Goal: Task Accomplishment & Management: Manage account settings

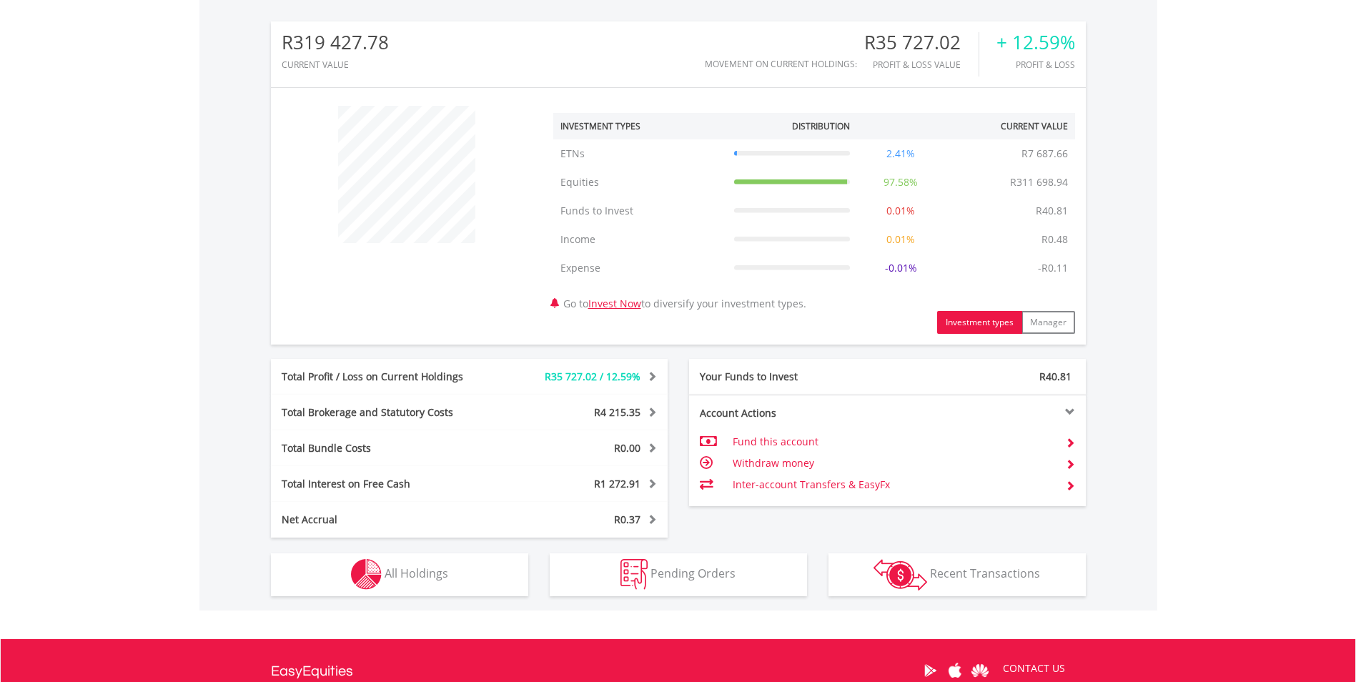
scroll to position [451, 0]
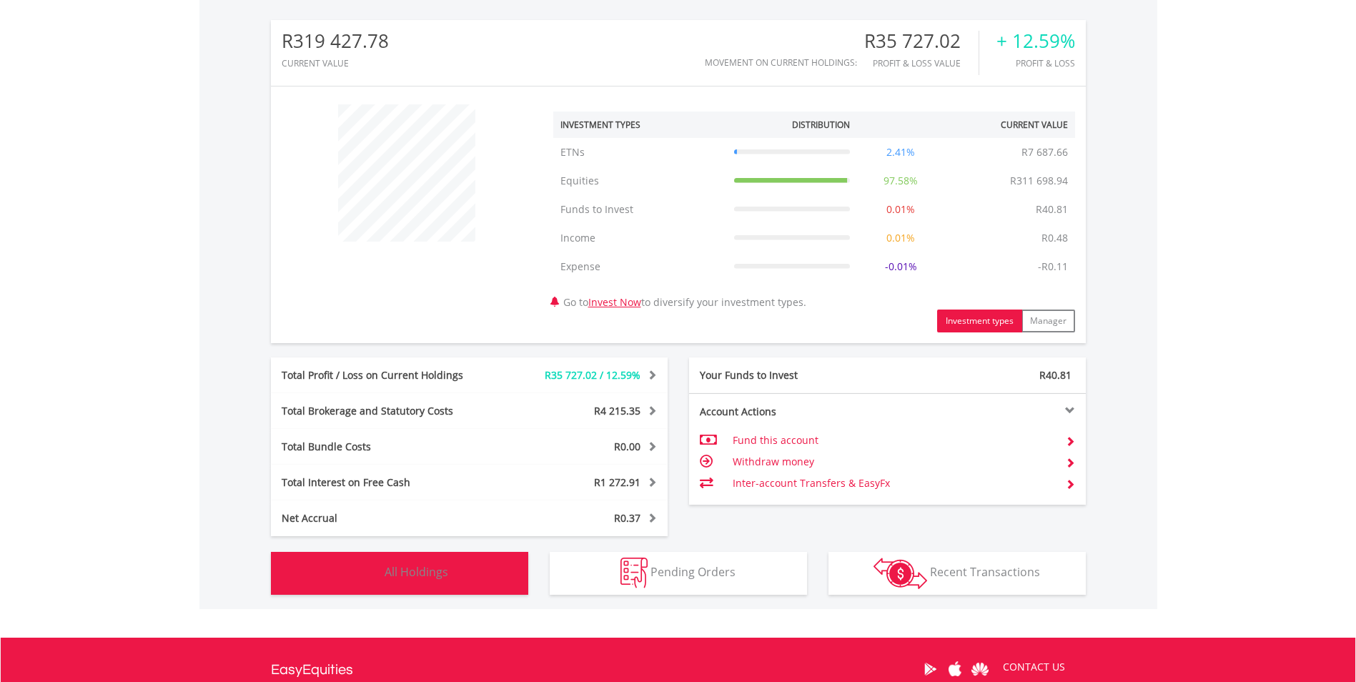
click at [508, 565] on button "Holdings All Holdings" at bounding box center [399, 573] width 257 height 43
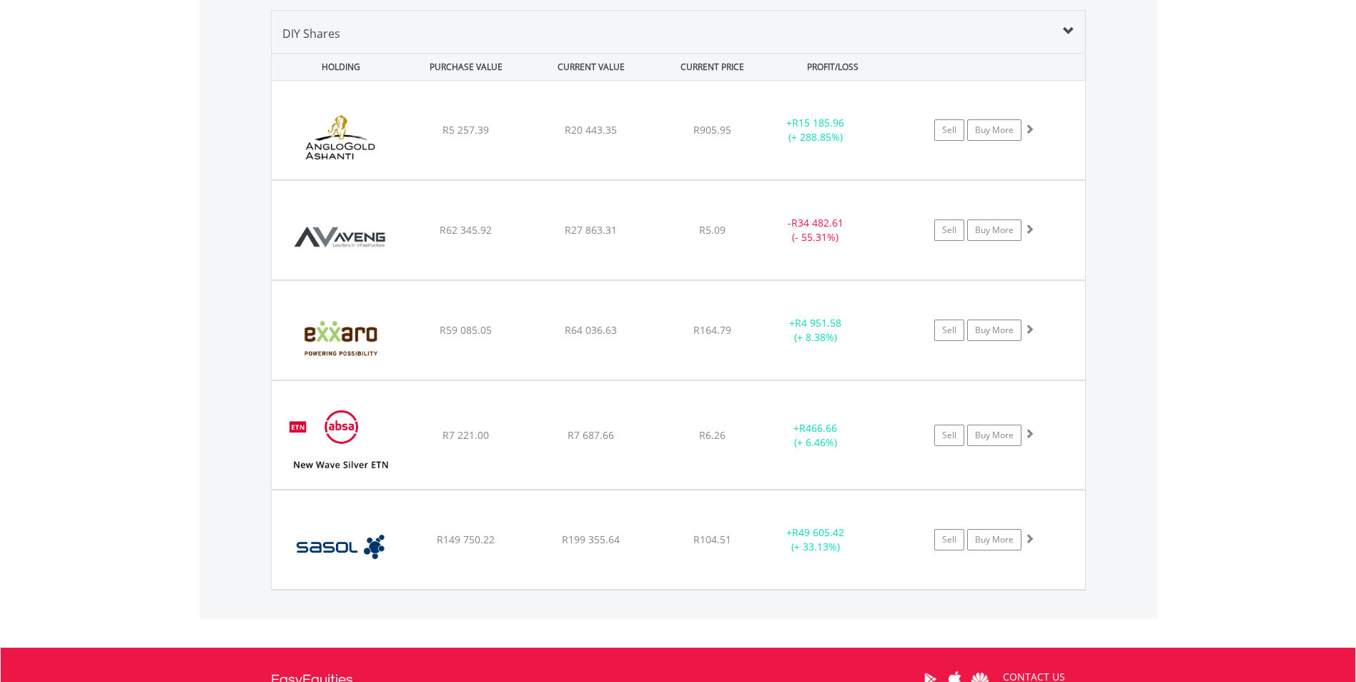
scroll to position [1089, 0]
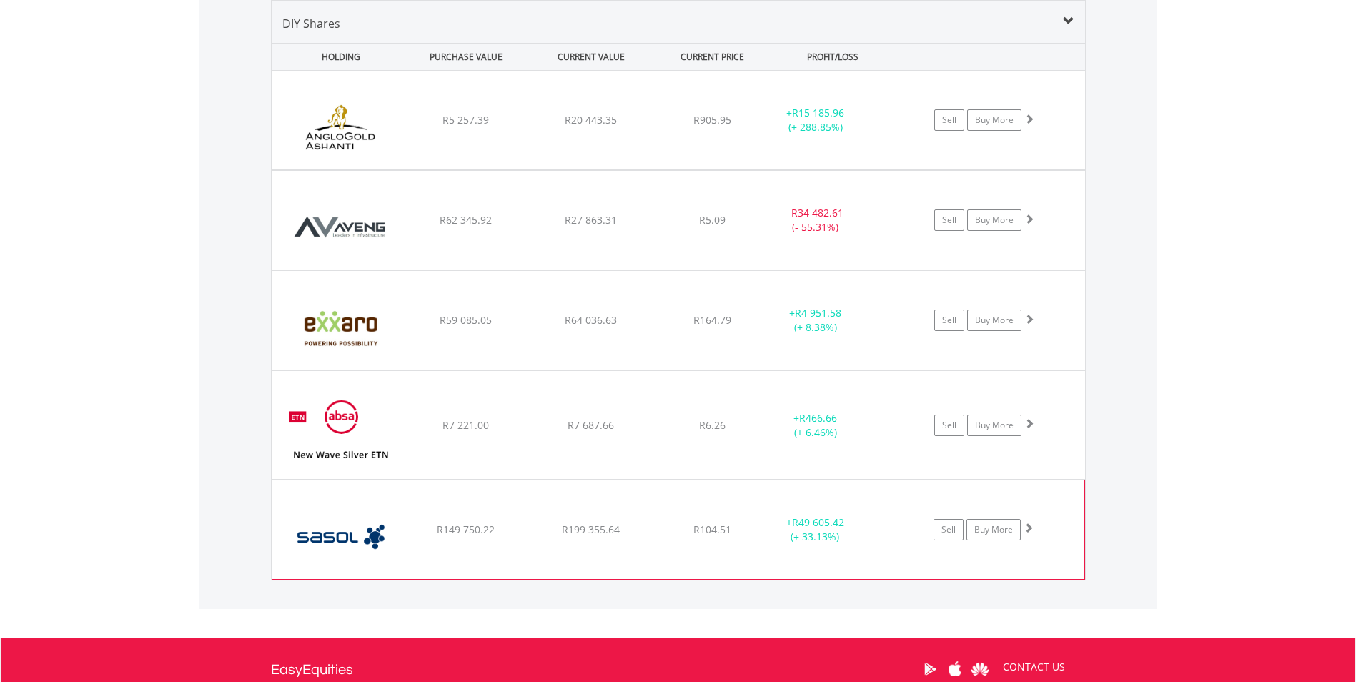
click at [1029, 528] on span at bounding box center [1029, 528] width 10 height 10
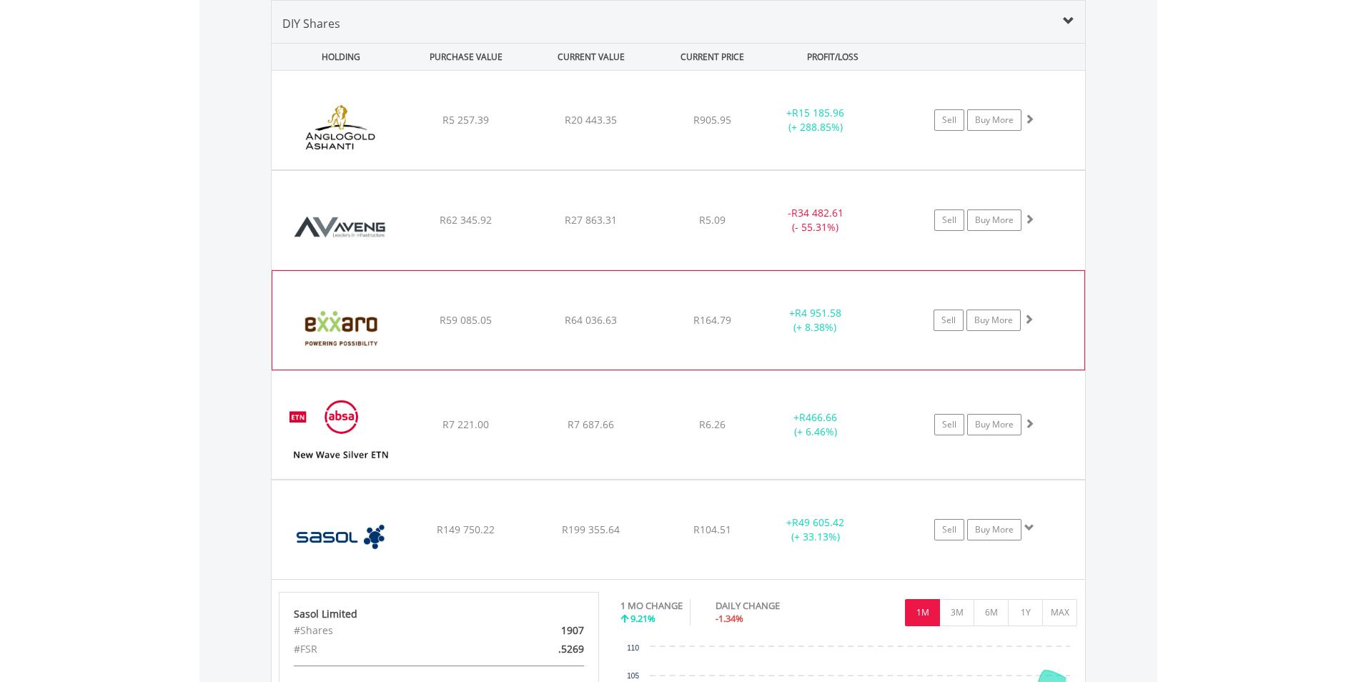
click at [526, 169] on div "﻿ Exxaro Resources Limited R59 085.05 R64 036.63 R164.79 + R4 951.58 (+ 8.38%) …" at bounding box center [679, 120] width 814 height 99
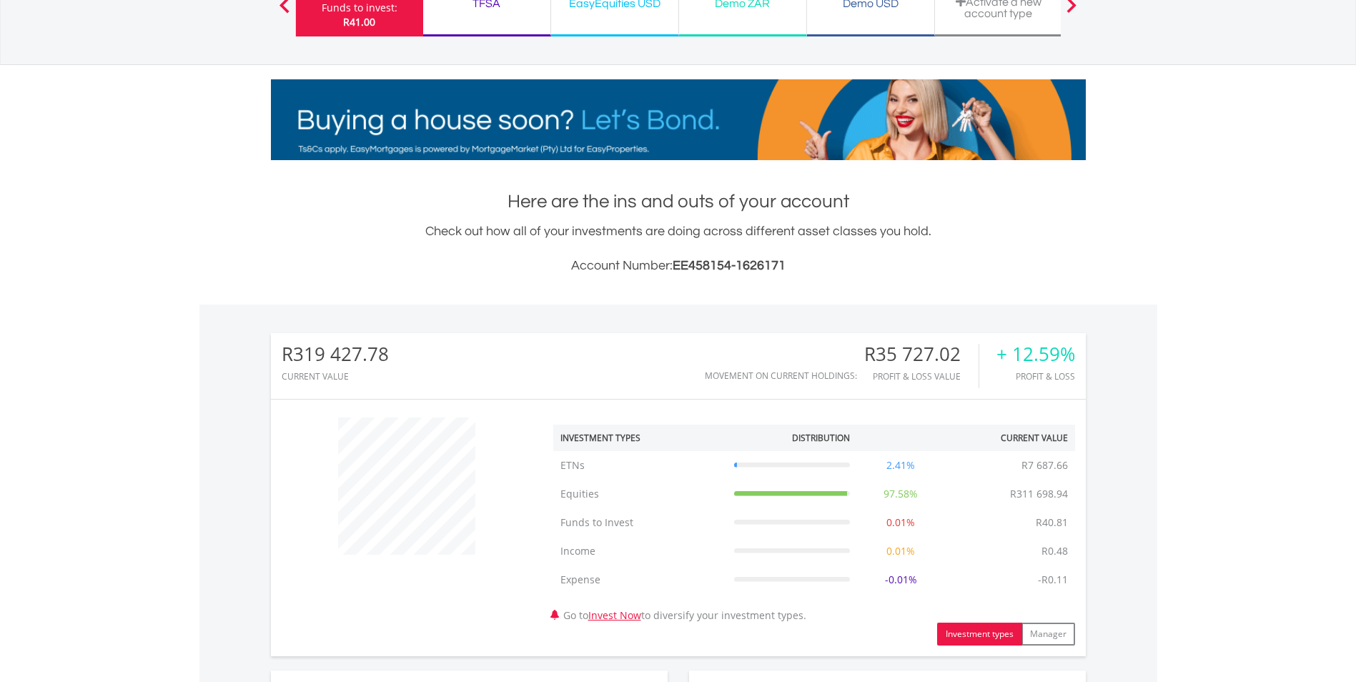
scroll to position [0, 0]
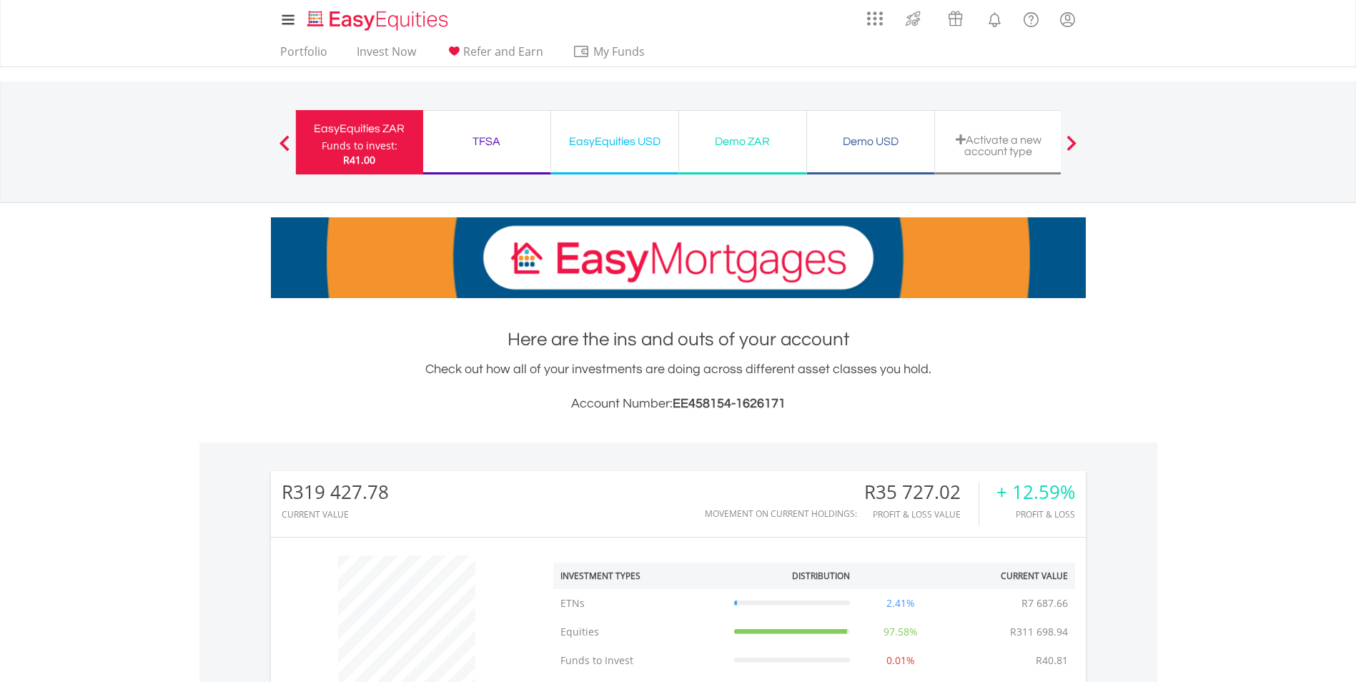
click at [593, 148] on div "EasyEquities USD" at bounding box center [615, 142] width 110 height 20
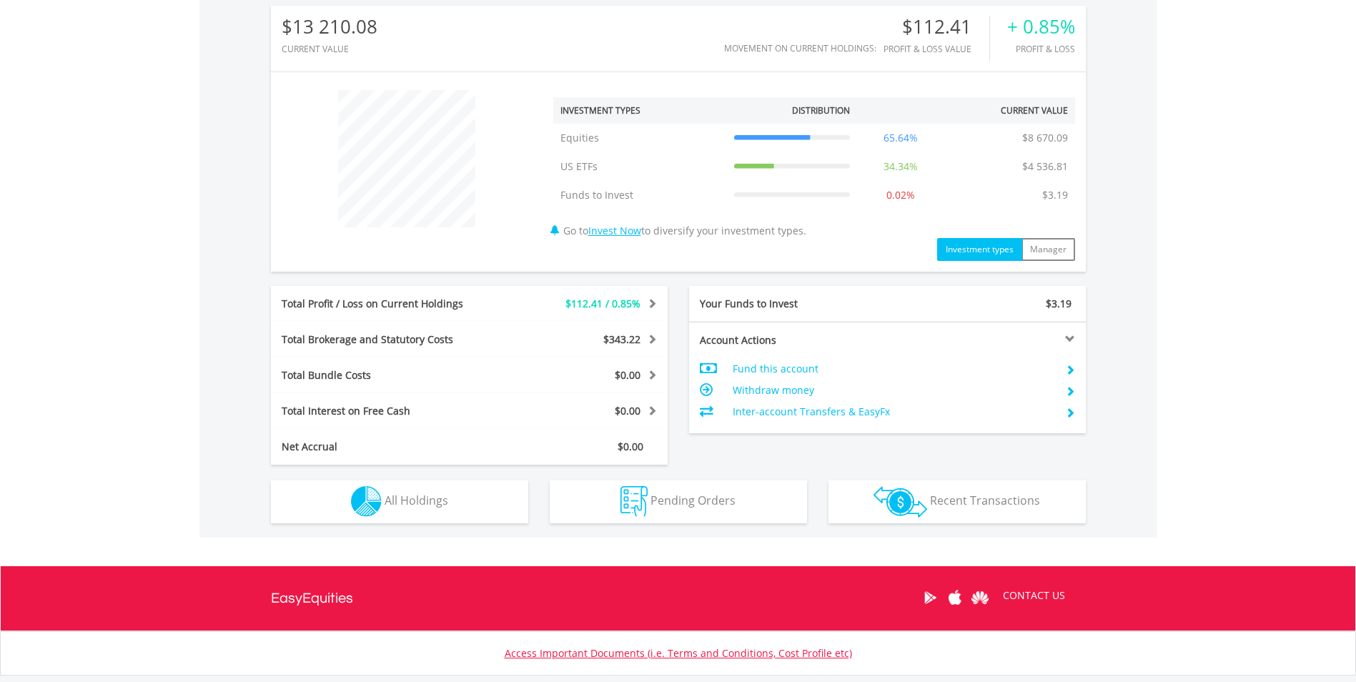
scroll to position [466, 0]
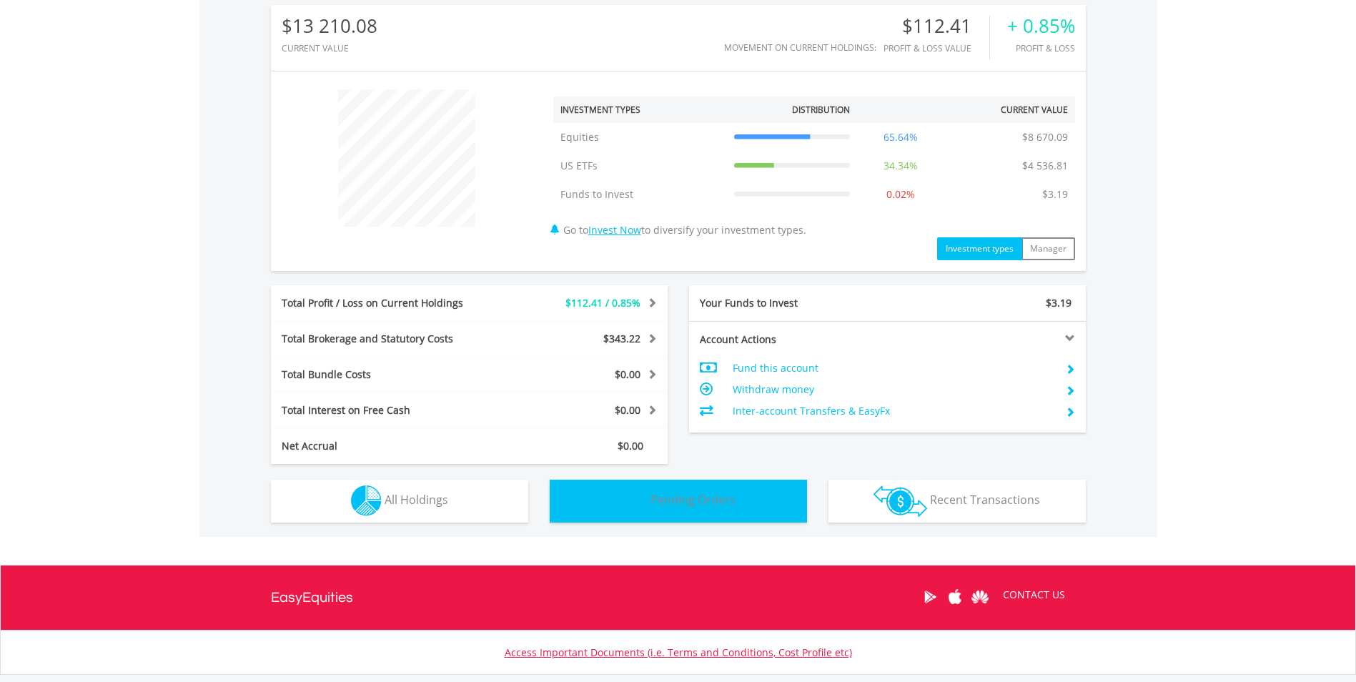
click at [701, 498] on span "Pending Orders" at bounding box center [693, 500] width 85 height 16
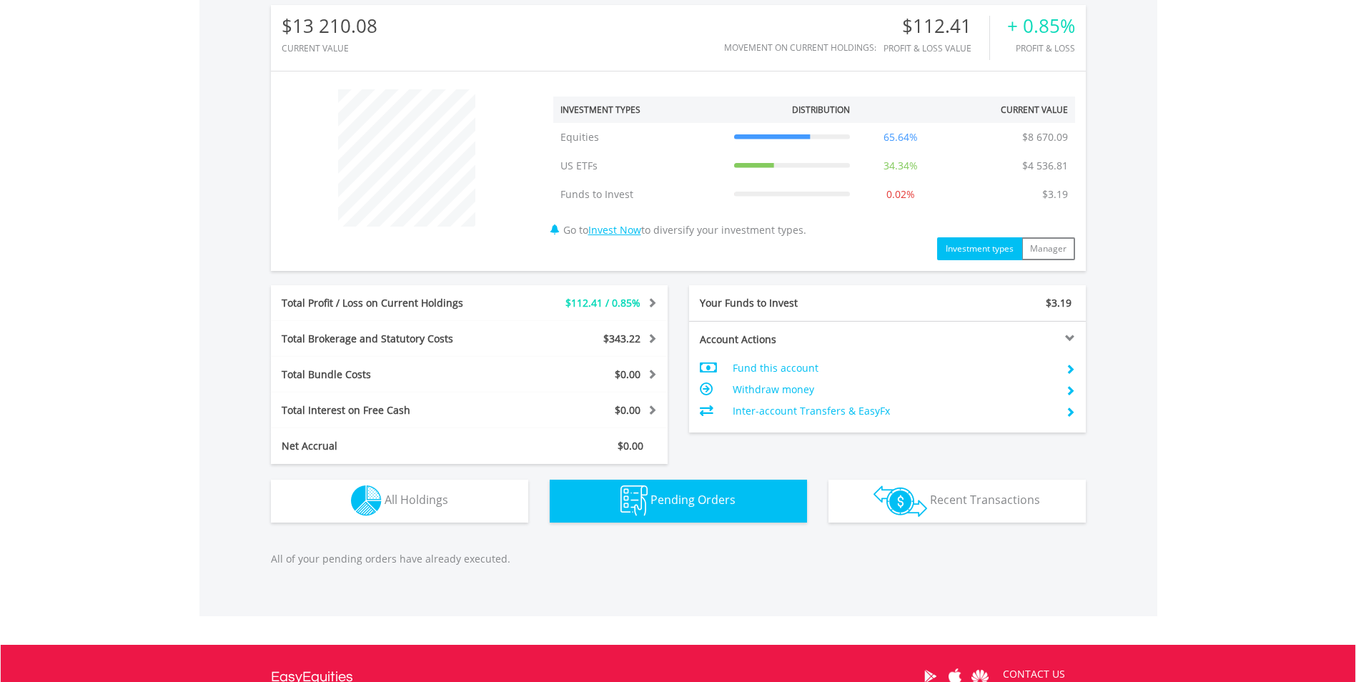
scroll to position [636, 0]
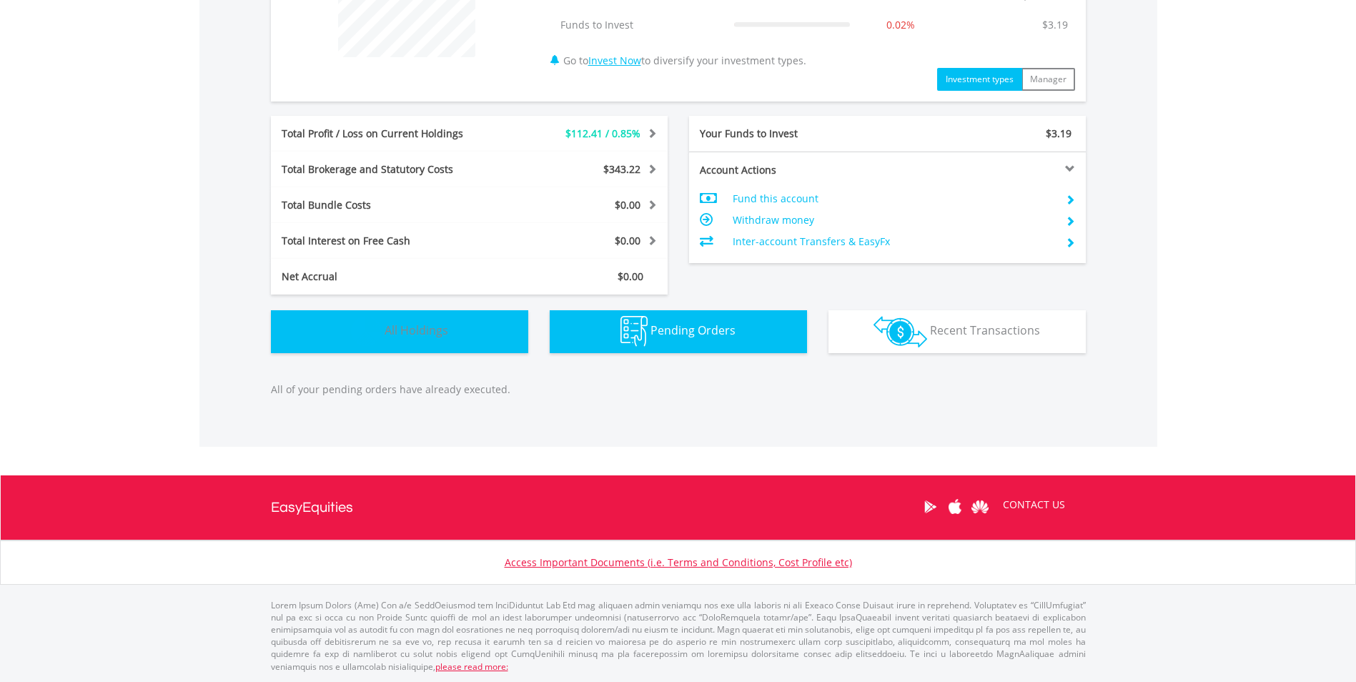
click at [458, 350] on button "Holdings All Holdings" at bounding box center [399, 331] width 257 height 43
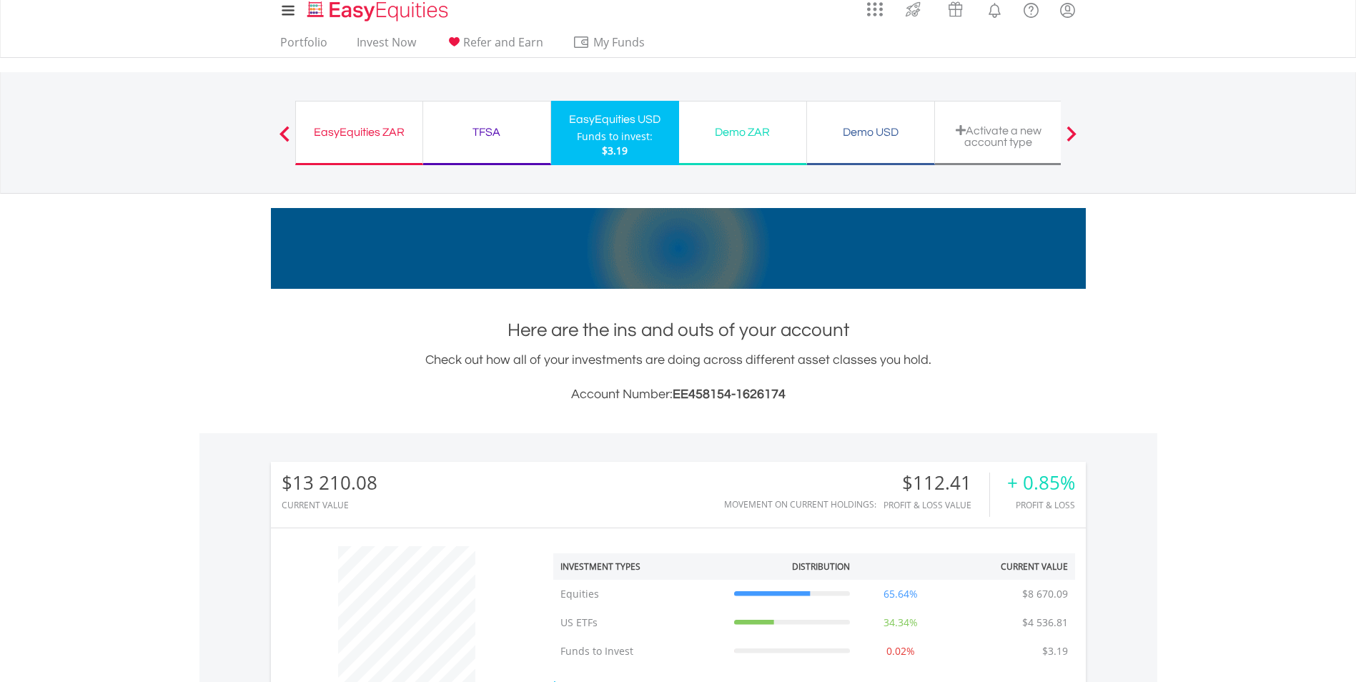
scroll to position [9, 0]
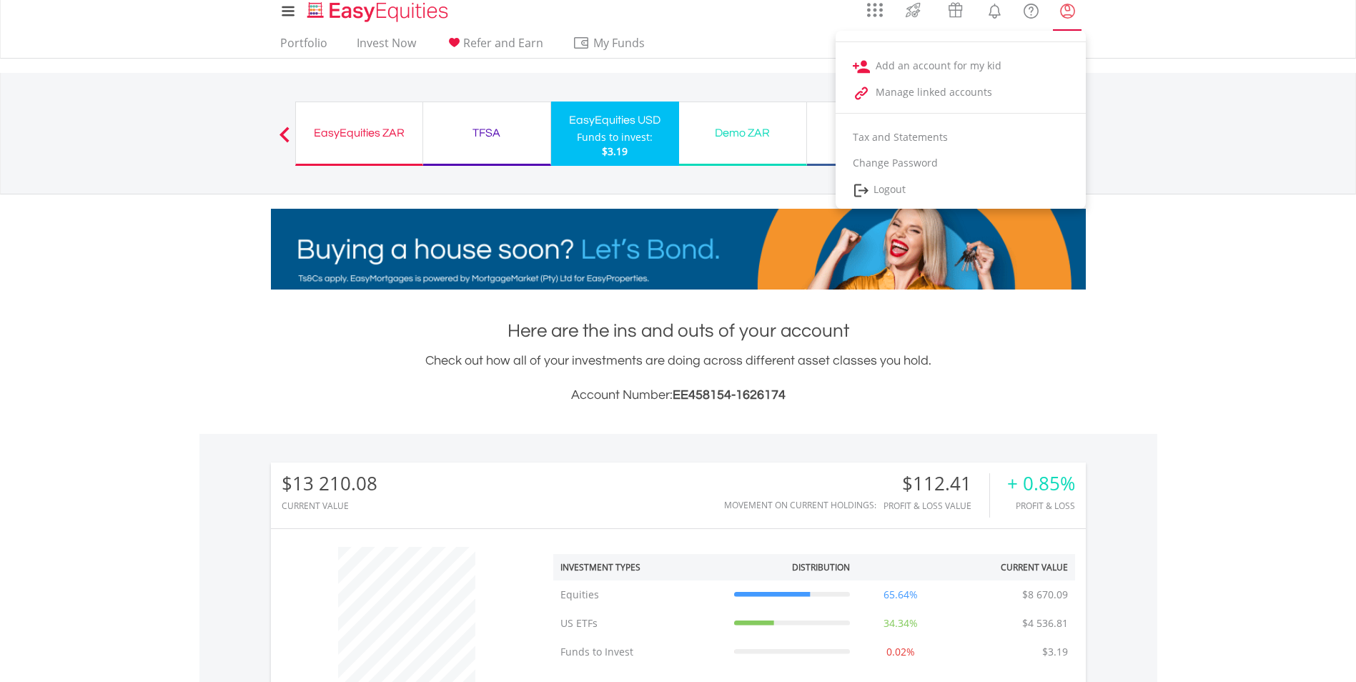
click at [1072, 18] on lord-icon "My Profile" at bounding box center [1068, 11] width 18 height 18
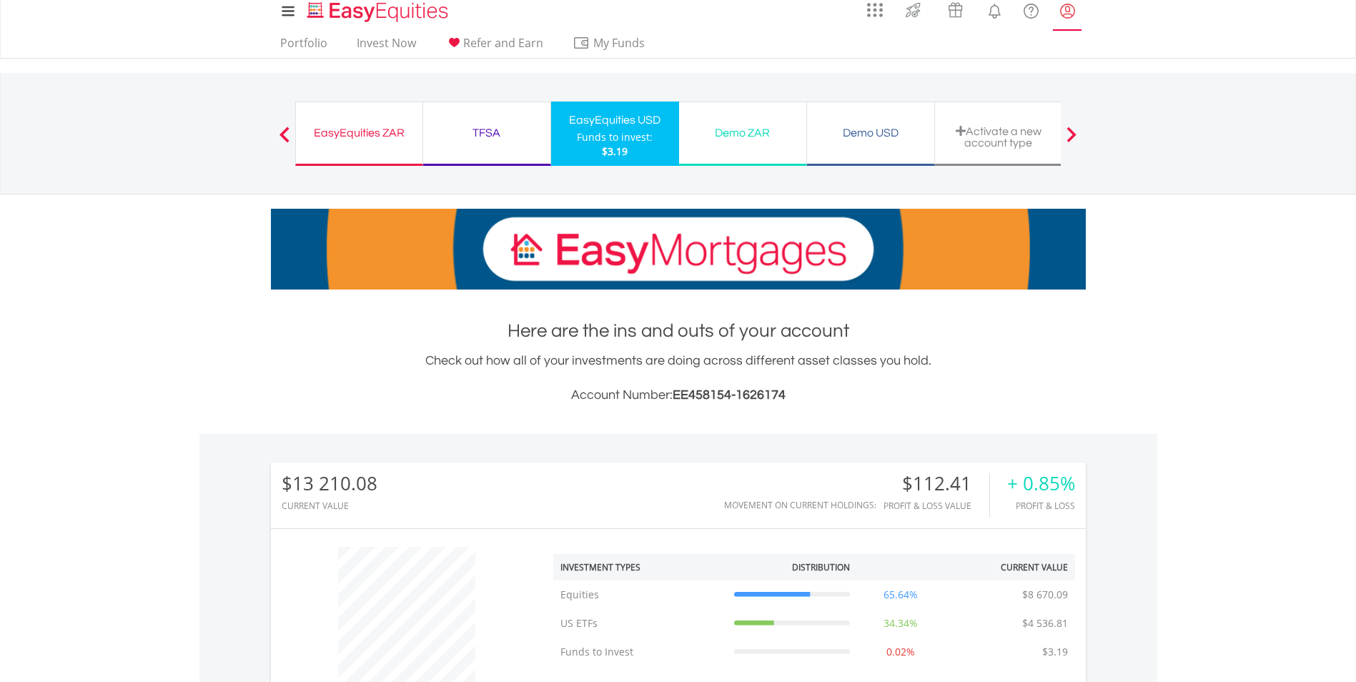
click at [1072, 18] on lord-icon "My Profile" at bounding box center [1068, 11] width 18 height 18
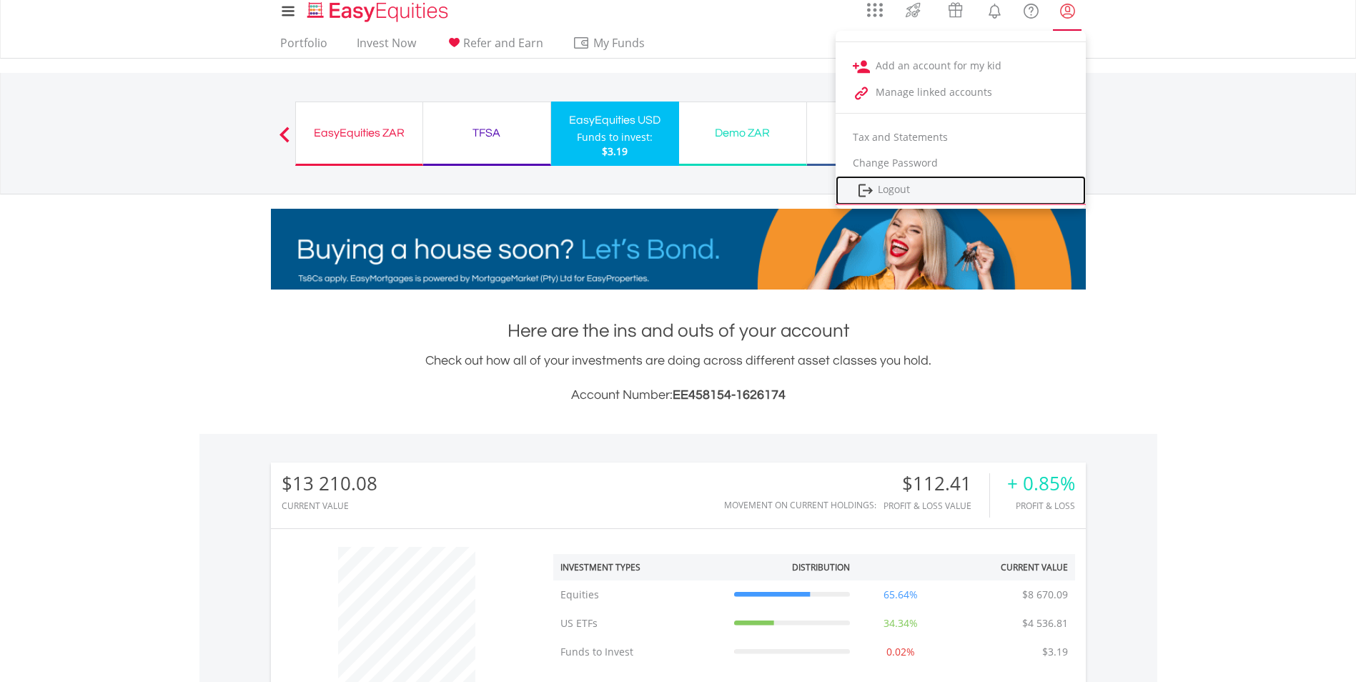
click at [979, 187] on link "Logout" at bounding box center [961, 190] width 250 height 29
